Goal: Information Seeking & Learning: Learn about a topic

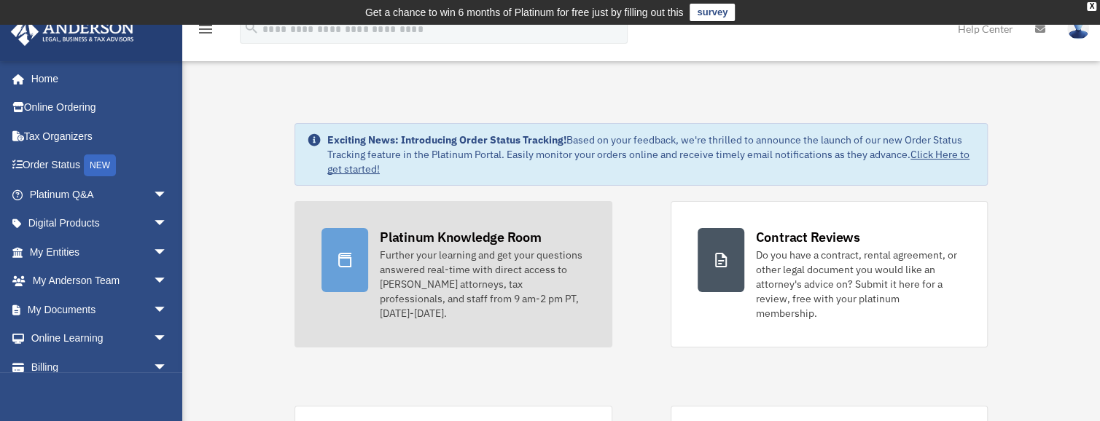
click at [343, 262] on icon at bounding box center [344, 260] width 17 height 17
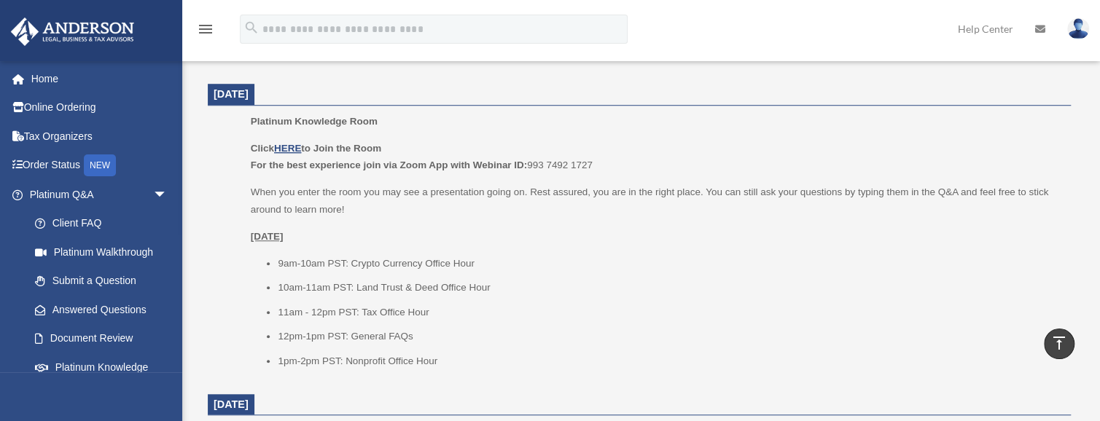
scroll to position [631, 0]
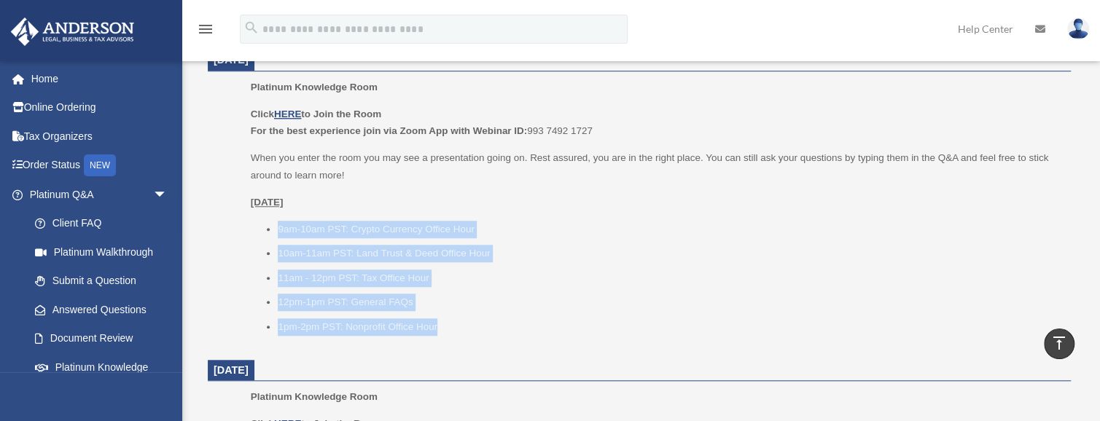
drag, startPoint x: 258, startPoint y: 226, endPoint x: 478, endPoint y: 331, distance: 243.9
click at [478, 331] on ul "9am-10am PST: Crypto Currency Office Hour 10am-11am PST: Land Trust & Deed Offi…" at bounding box center [656, 278] width 810 height 115
copy ul "9am-10am PST: Crypto Currency Office Hour 10am-11am PST: Land Trust & Deed Offi…"
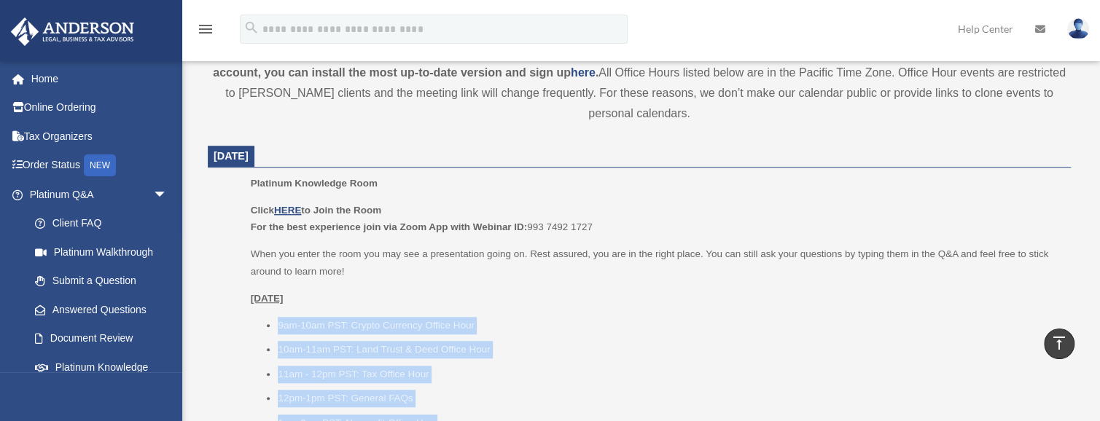
scroll to position [534, 0]
click at [284, 209] on u "HERE" at bounding box center [287, 211] width 27 height 11
